Goal: Transaction & Acquisition: Book appointment/travel/reservation

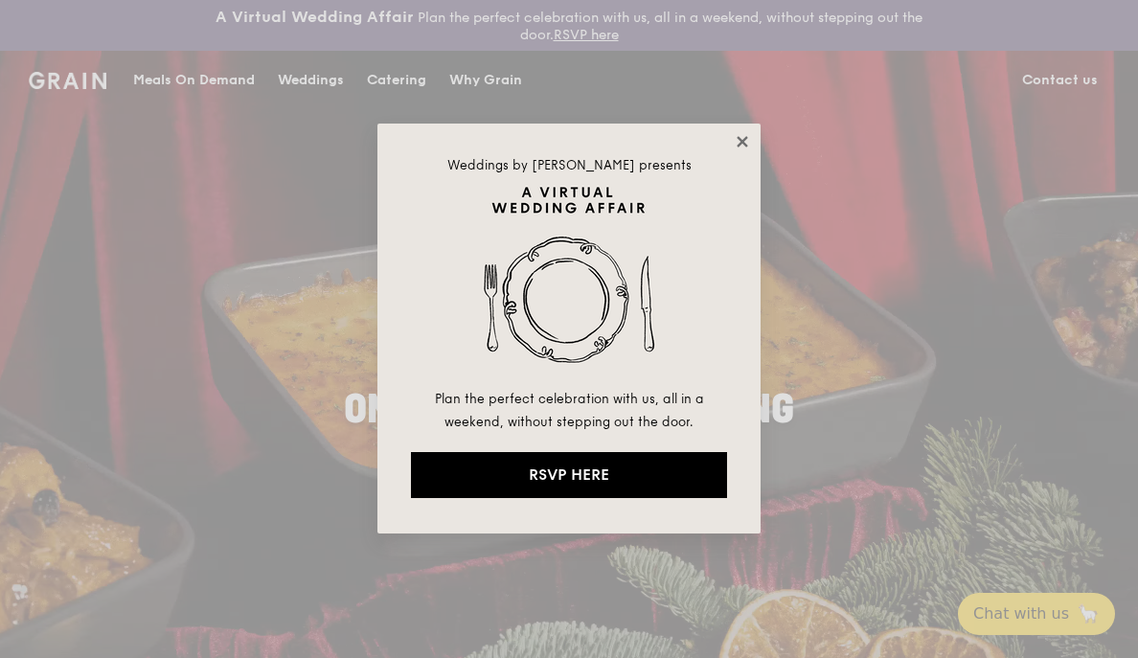
click at [743, 144] on icon at bounding box center [741, 141] width 11 height 11
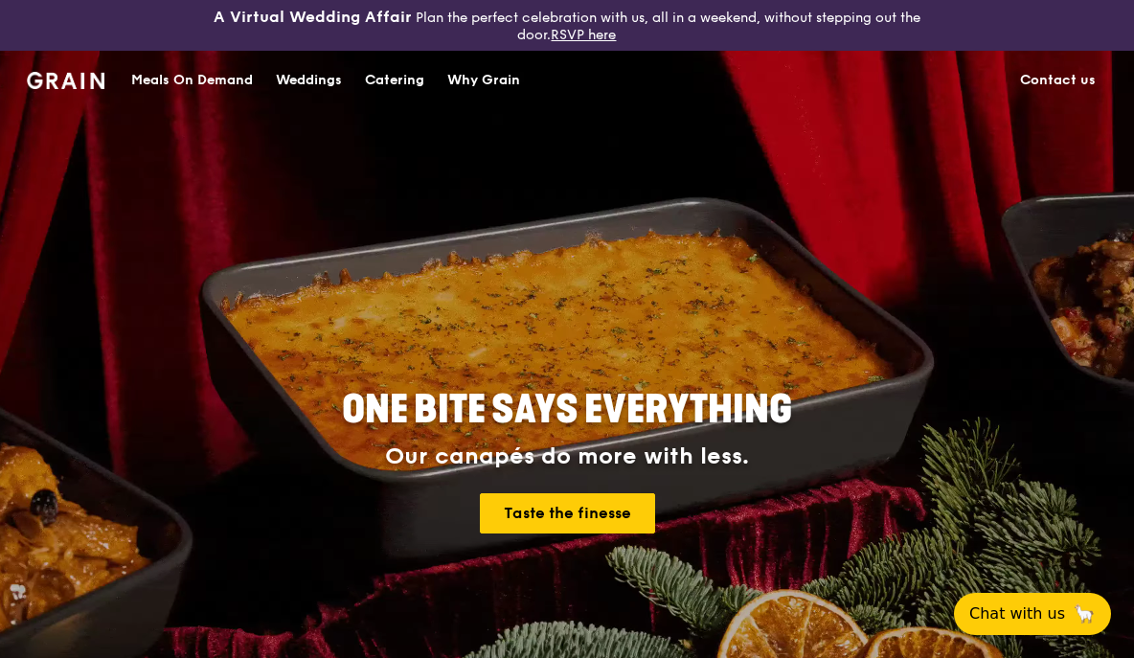
click at [405, 82] on div "Catering" at bounding box center [394, 80] width 59 height 57
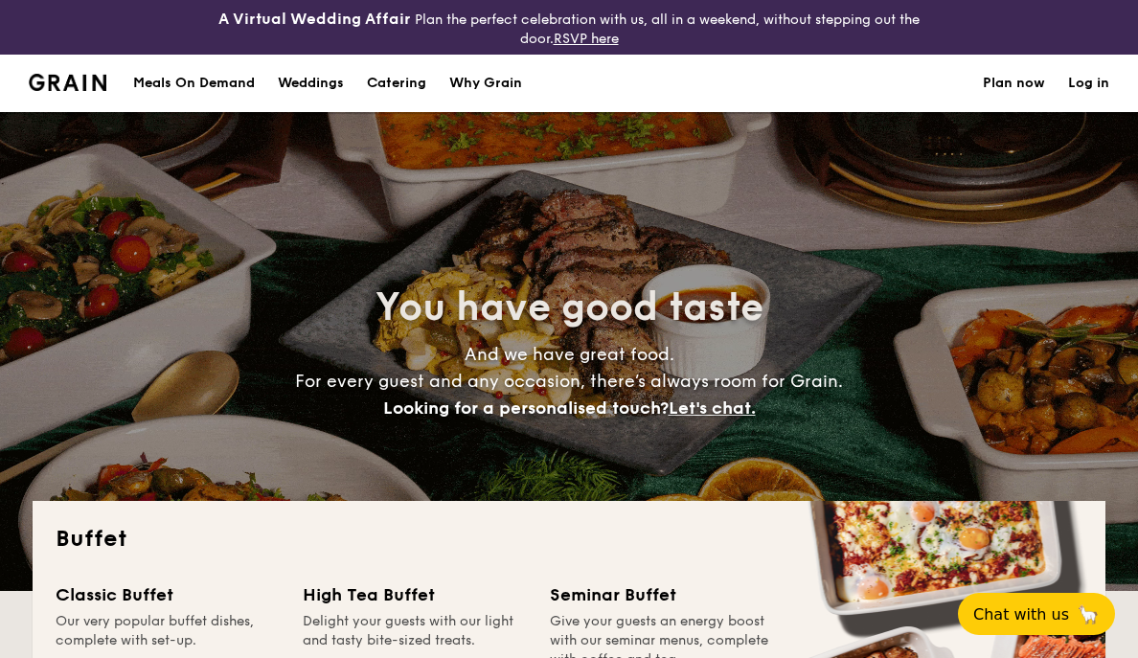
select select
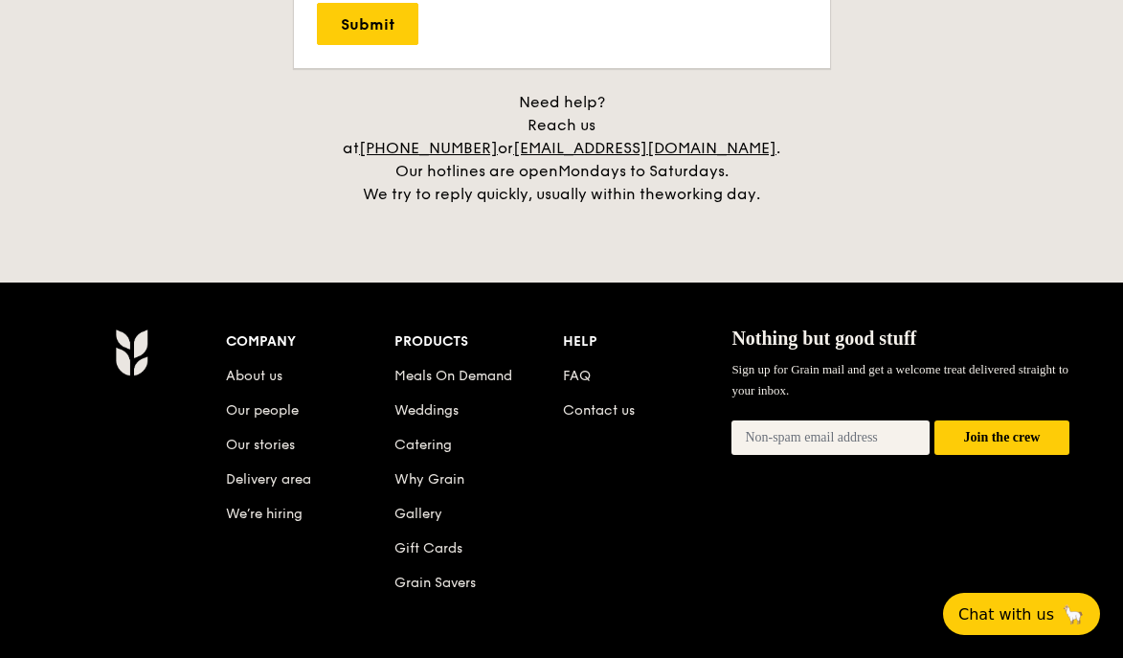
scroll to position [4201, 0]
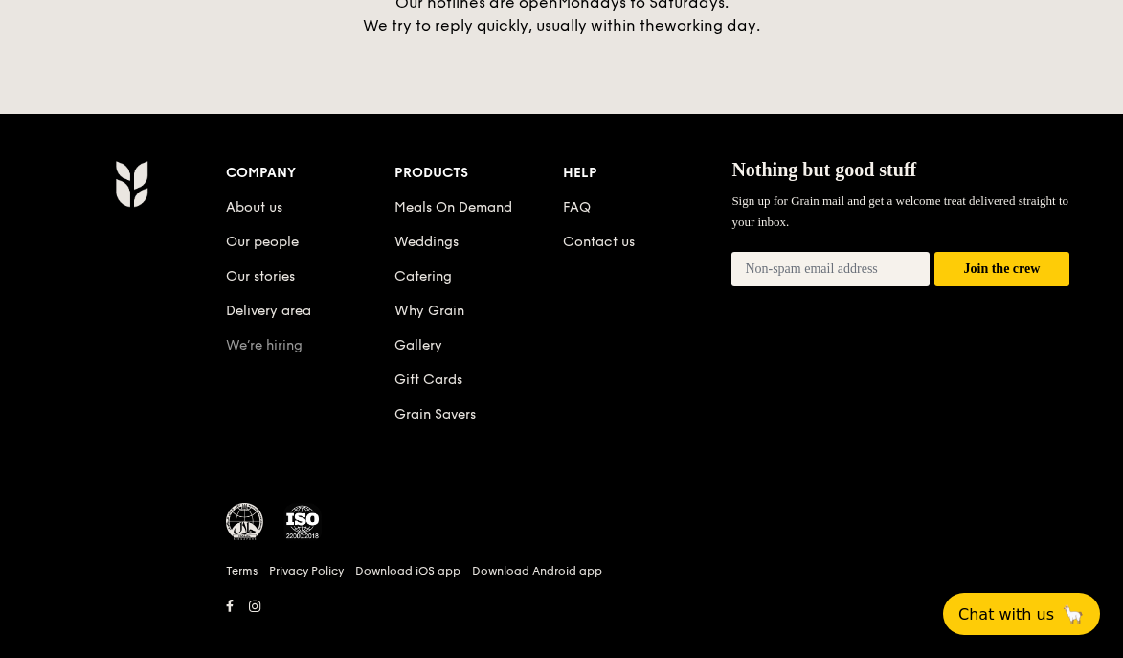
click at [292, 337] on link "We’re hiring" at bounding box center [264, 345] width 77 height 16
